Goal: Find specific page/section: Find specific page/section

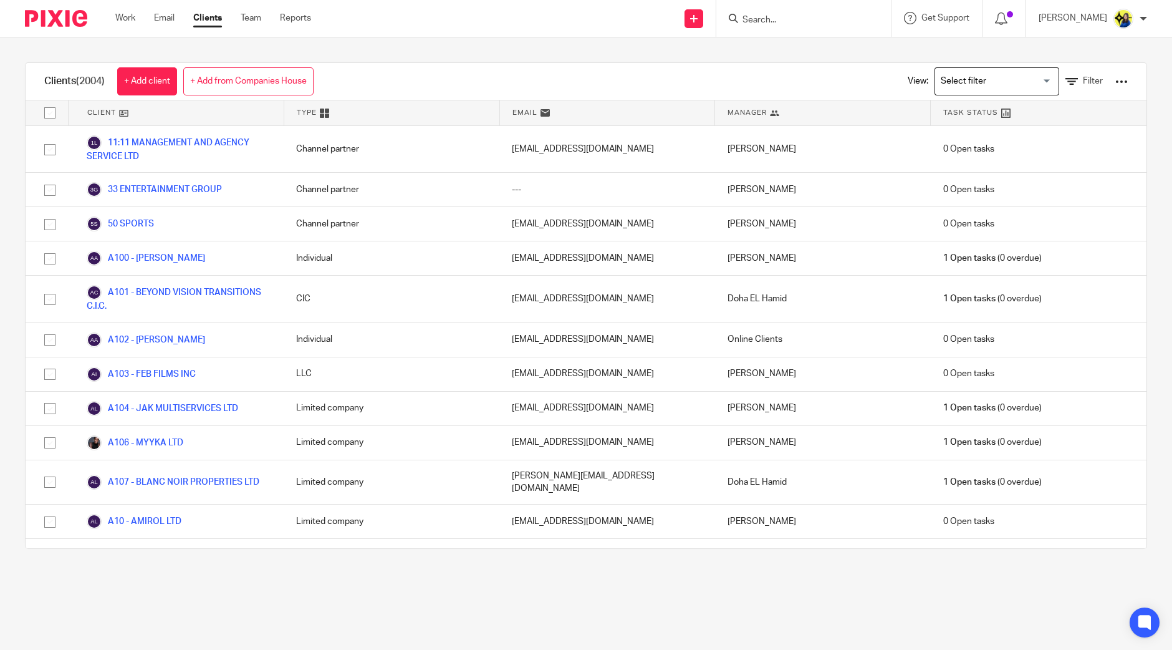
click at [802, 19] on input "Search" at bounding box center [797, 20] width 112 height 11
type input "l31"
click at [814, 55] on link at bounding box center [844, 53] width 211 height 29
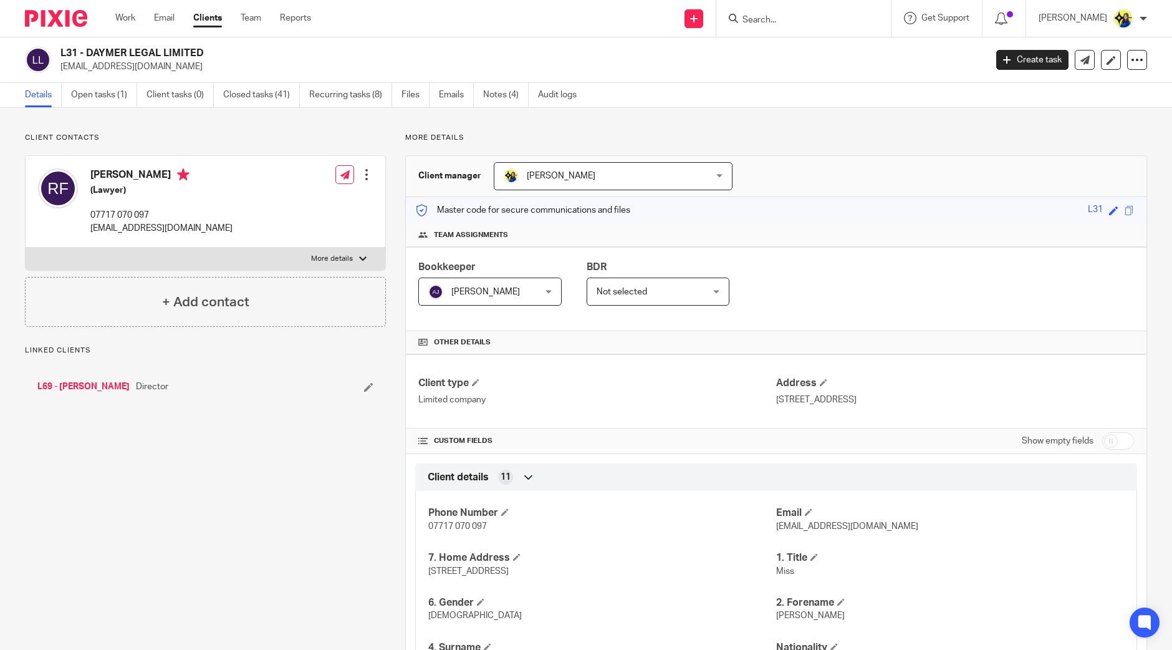
click at [804, 19] on input "Search" at bounding box center [797, 20] width 112 height 11
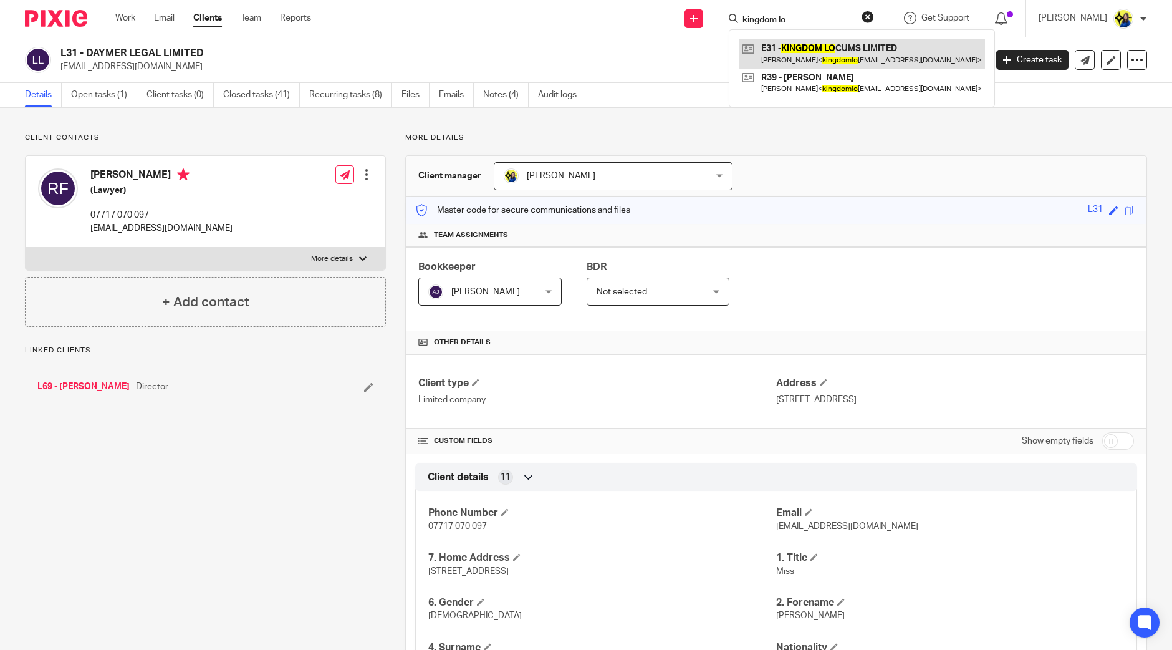
type input "kingdom lo"
click at [842, 51] on link at bounding box center [862, 53] width 246 height 29
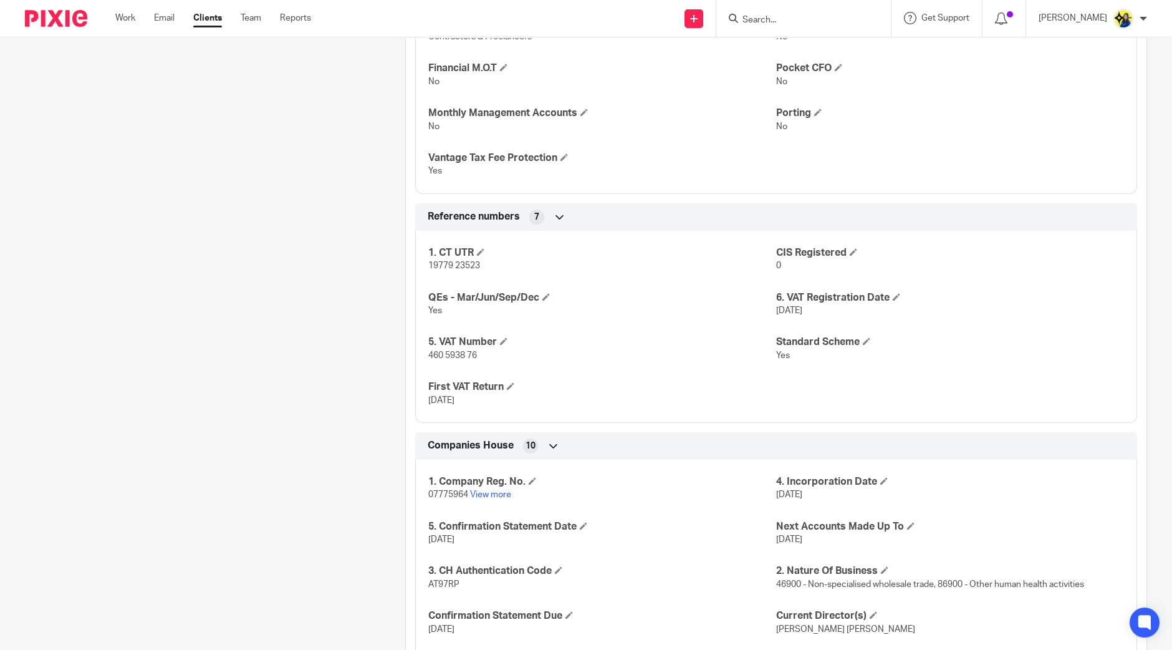
scroll to position [1013, 0]
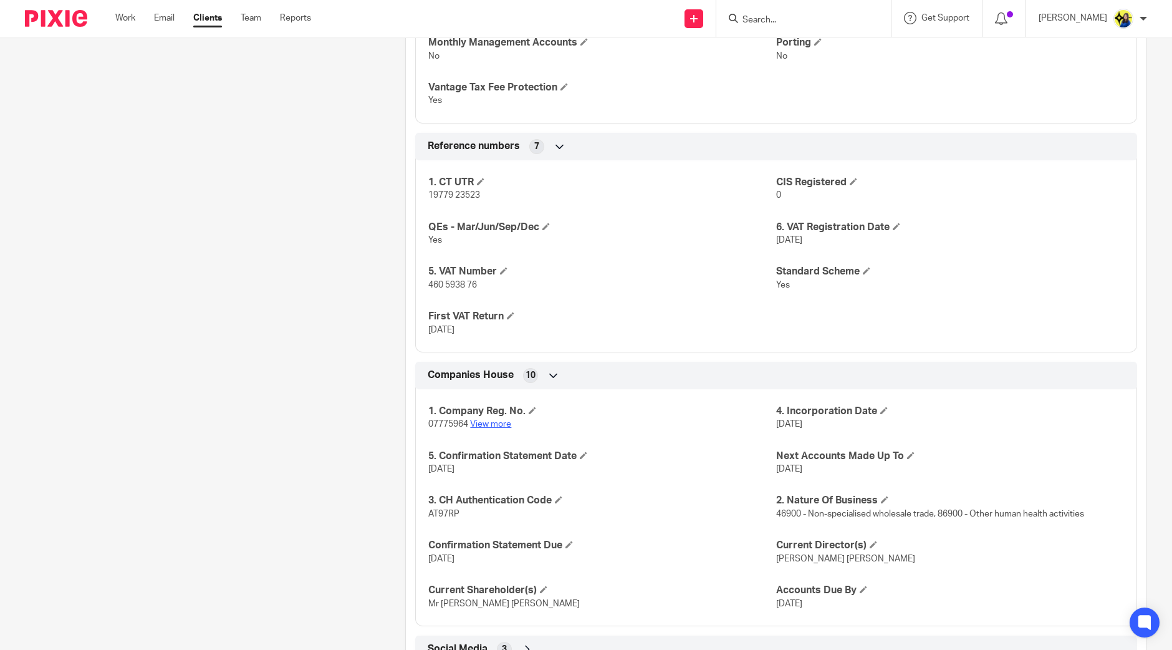
click at [489, 423] on link "View more" at bounding box center [490, 424] width 41 height 9
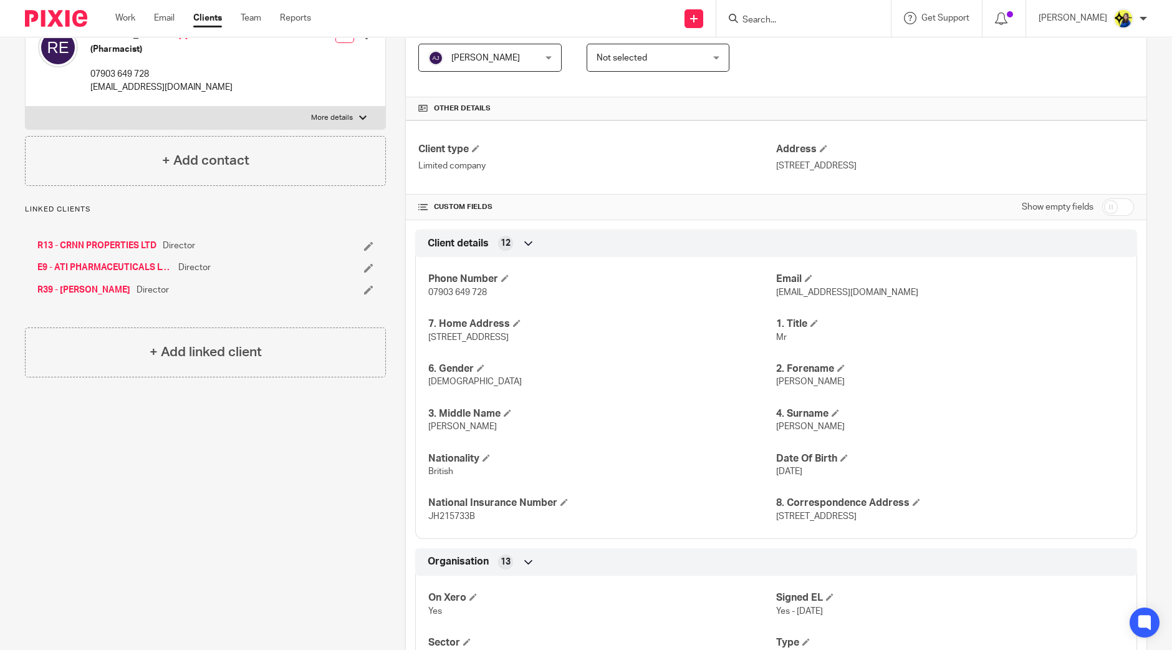
scroll to position [0, 0]
